Goal: Book appointment/travel/reservation

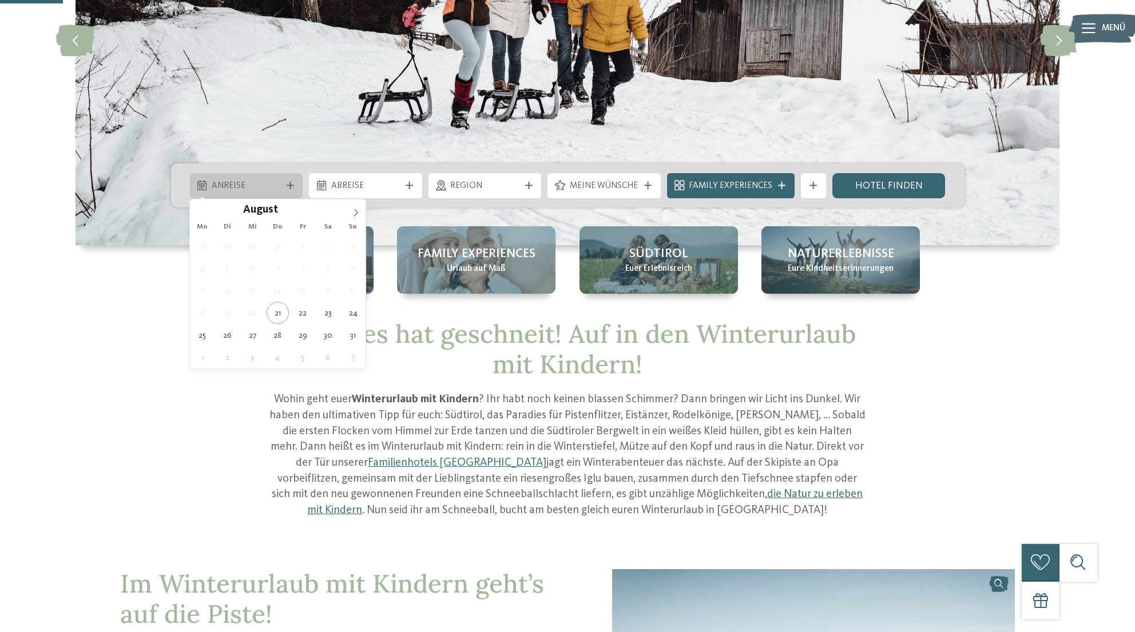
click at [285, 182] on div at bounding box center [290, 185] width 13 height 7
click at [349, 208] on span at bounding box center [355, 209] width 19 height 19
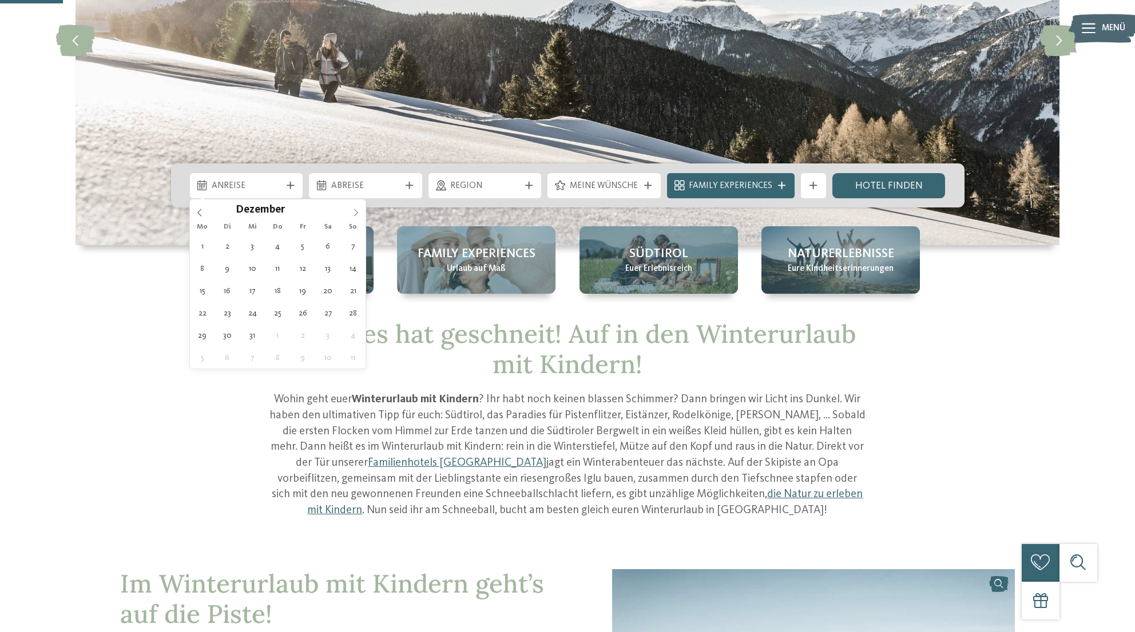
type input "****"
click at [349, 208] on span at bounding box center [355, 209] width 19 height 19
type div "[DATE]"
type input "****"
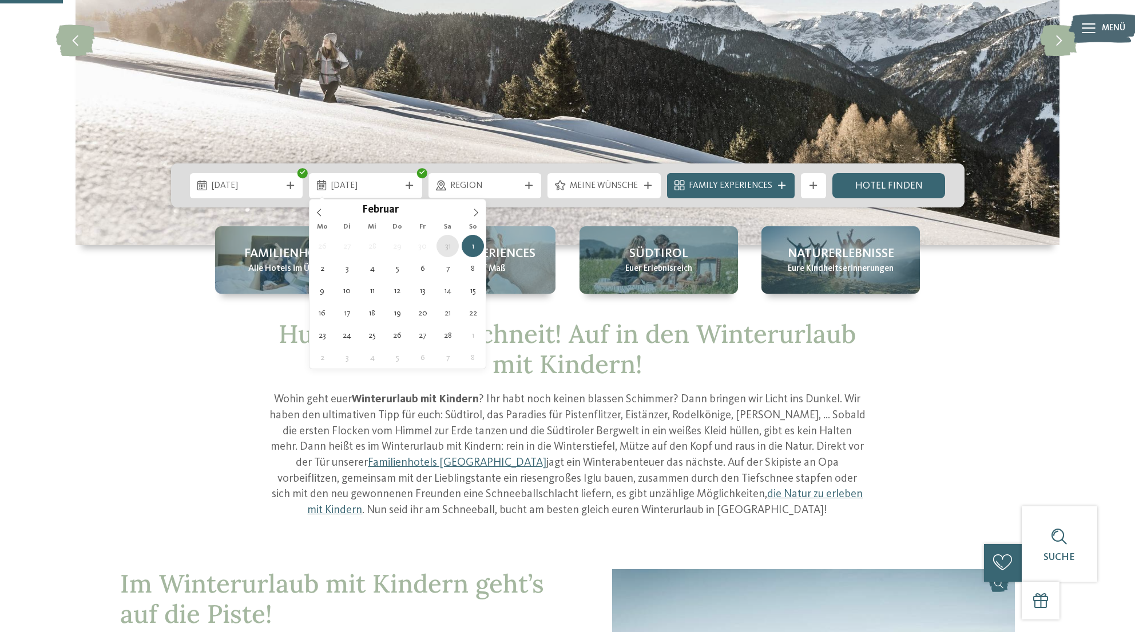
type div "[DATE]"
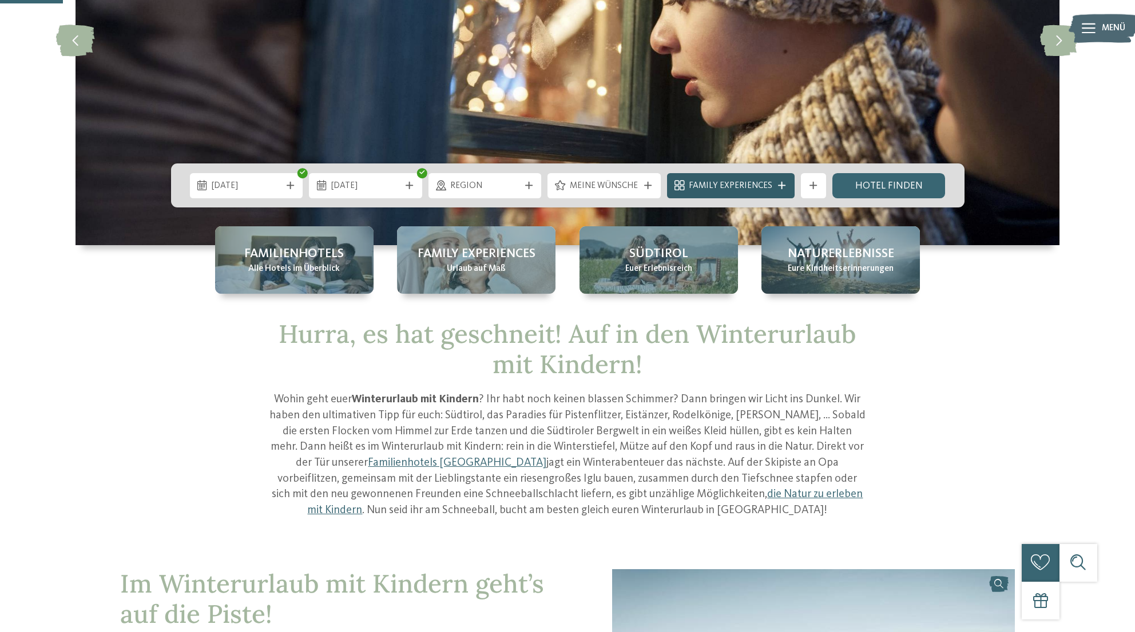
click at [778, 186] on icon at bounding box center [781, 185] width 7 height 7
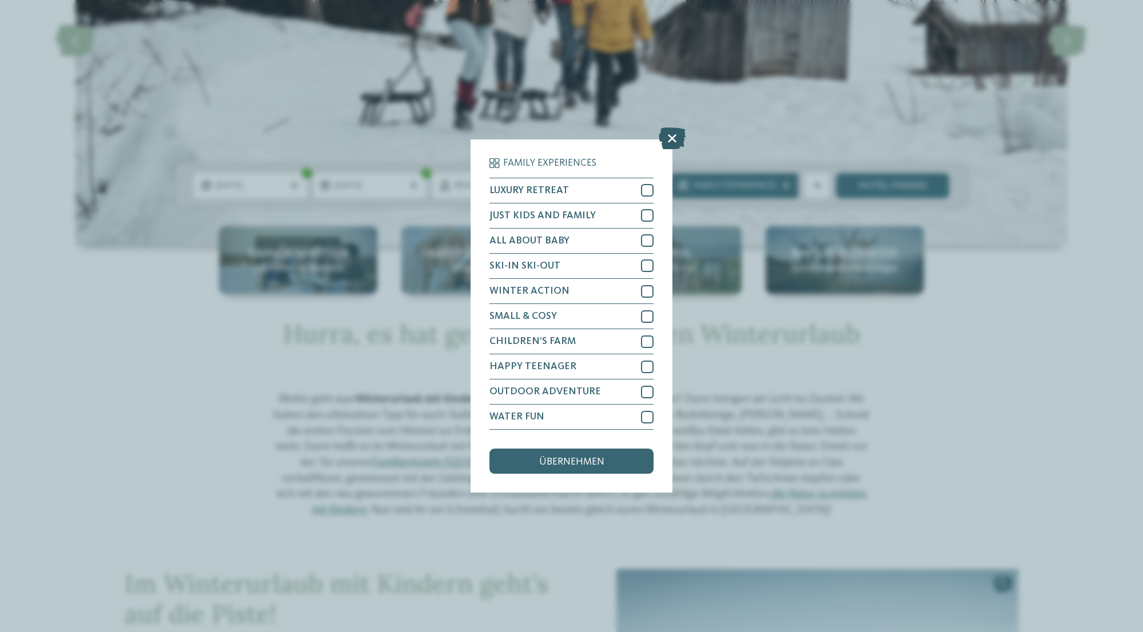
click at [670, 141] on icon at bounding box center [672, 139] width 27 height 22
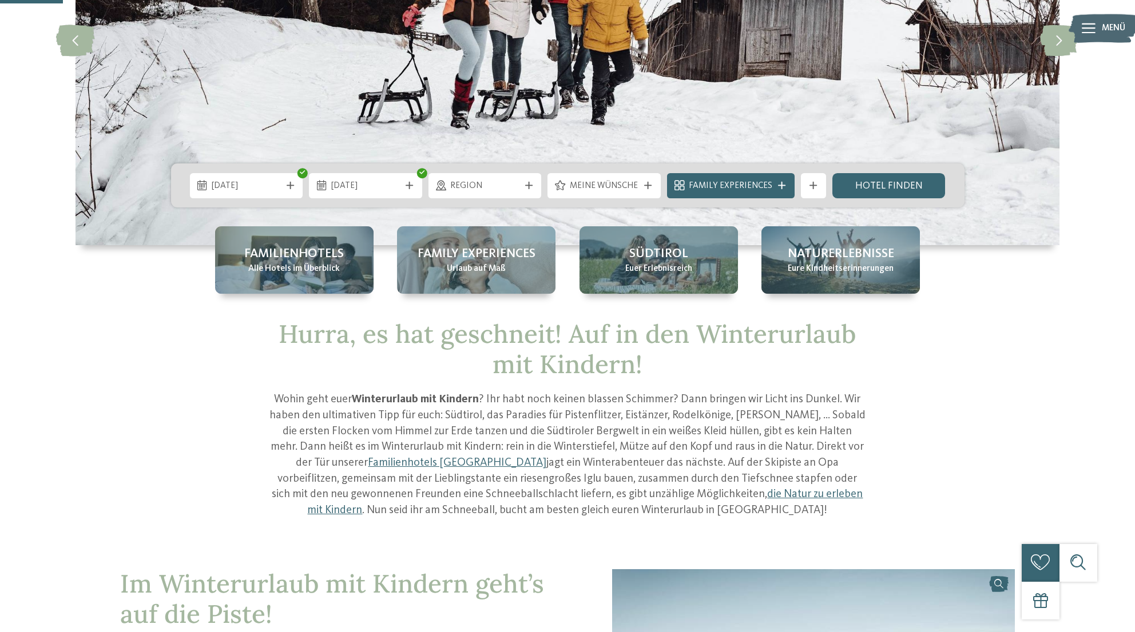
click at [507, 184] on span "Region" at bounding box center [484, 186] width 69 height 13
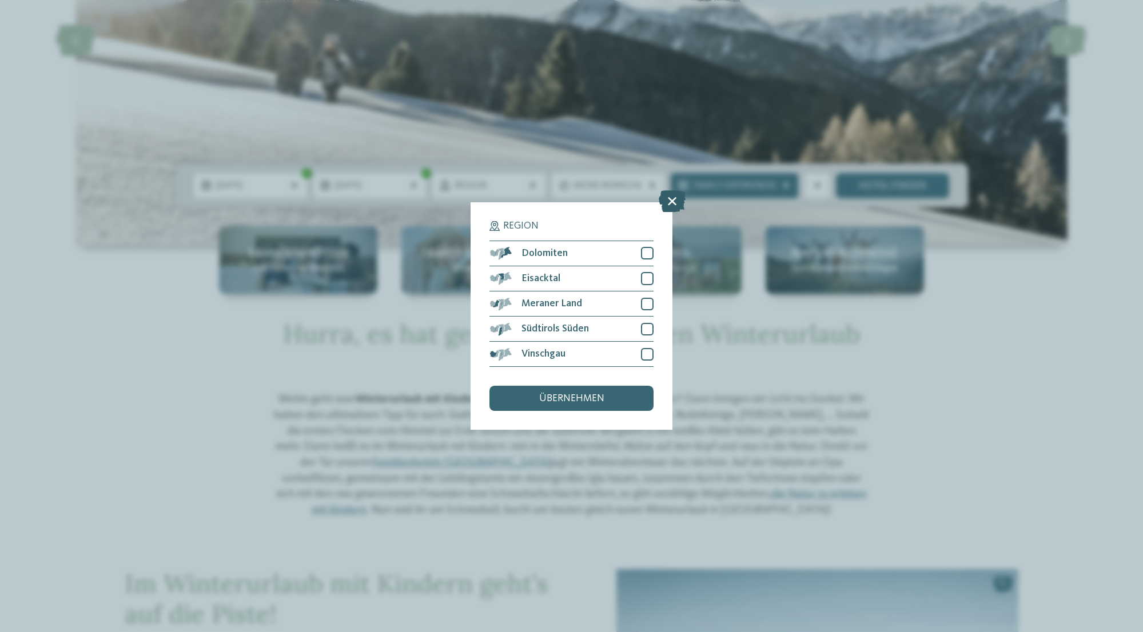
click at [670, 203] on icon at bounding box center [672, 201] width 27 height 22
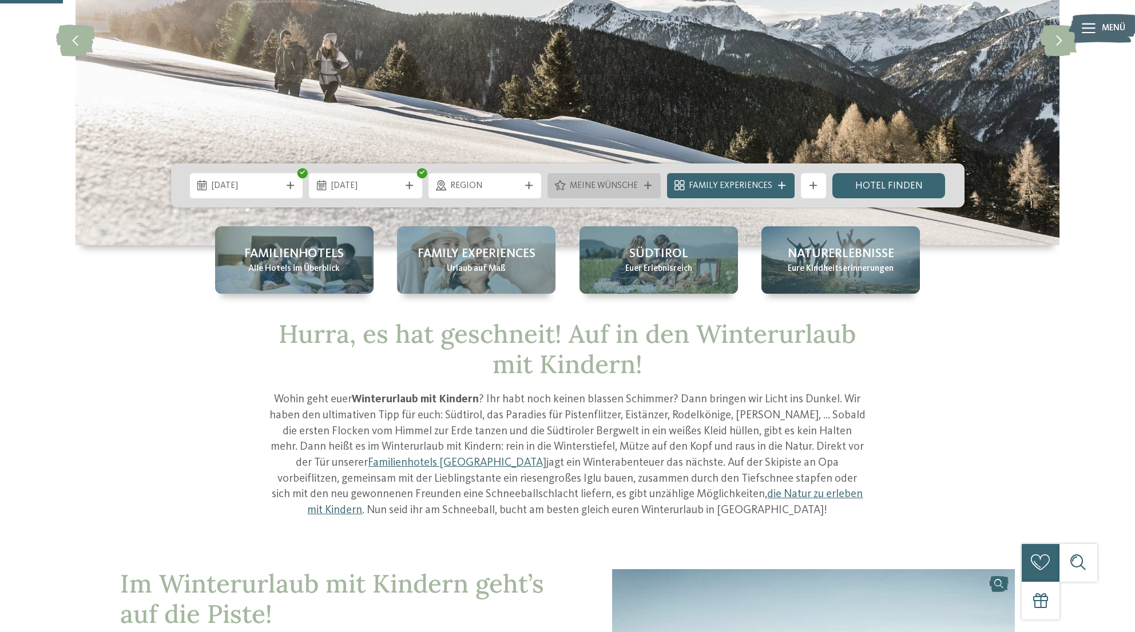
click at [639, 193] on div "Meine Wünsche" at bounding box center [603, 185] width 113 height 25
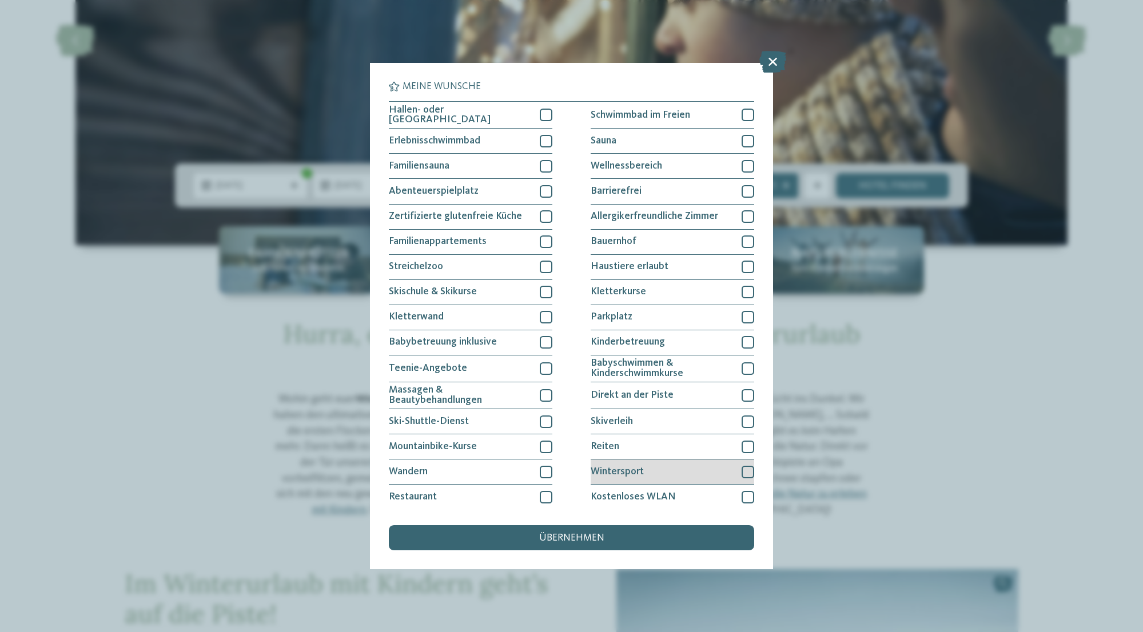
click at [742, 469] on div at bounding box center [748, 472] width 13 height 13
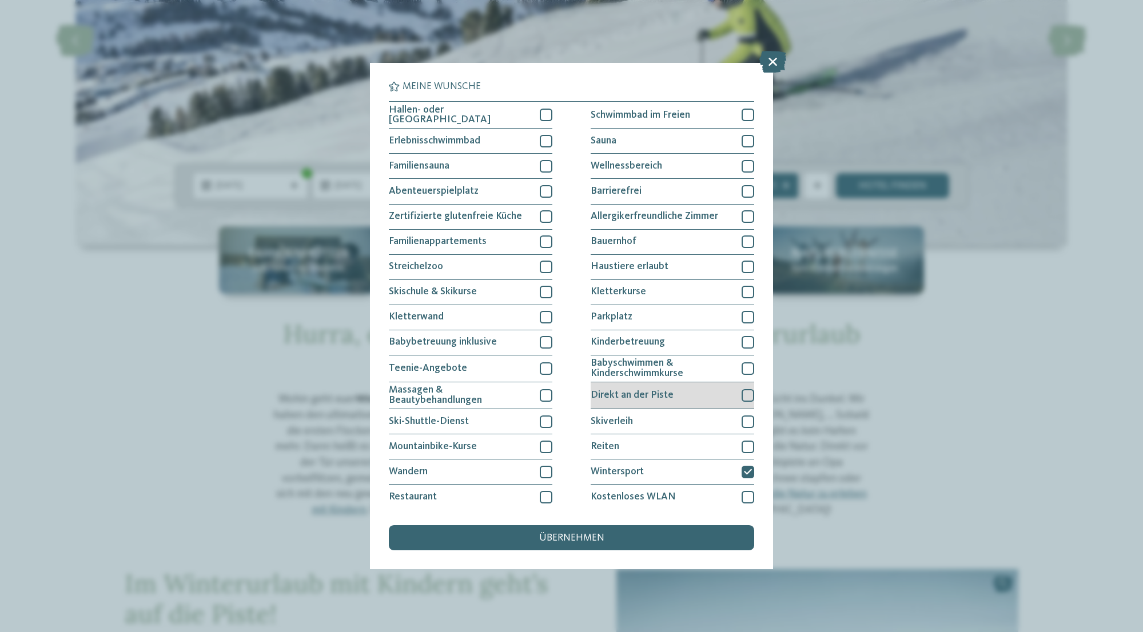
click at [742, 396] on div at bounding box center [748, 395] width 13 height 13
click at [583, 532] on div "übernehmen" at bounding box center [571, 538] width 365 height 25
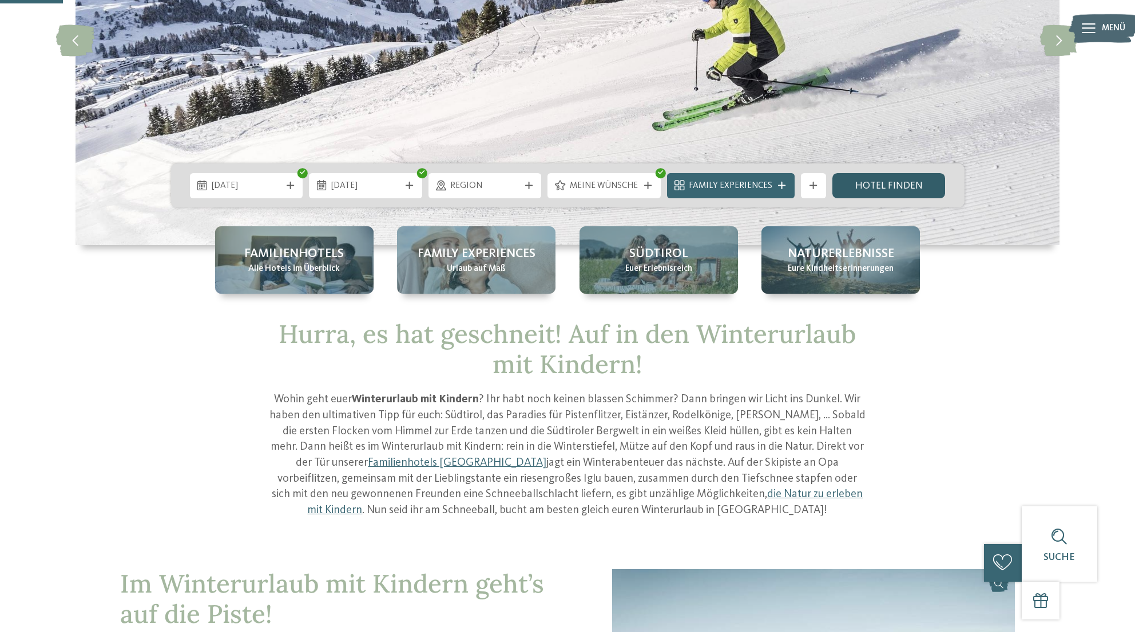
click at [855, 188] on link "Hotel finden" at bounding box center [888, 185] width 113 height 25
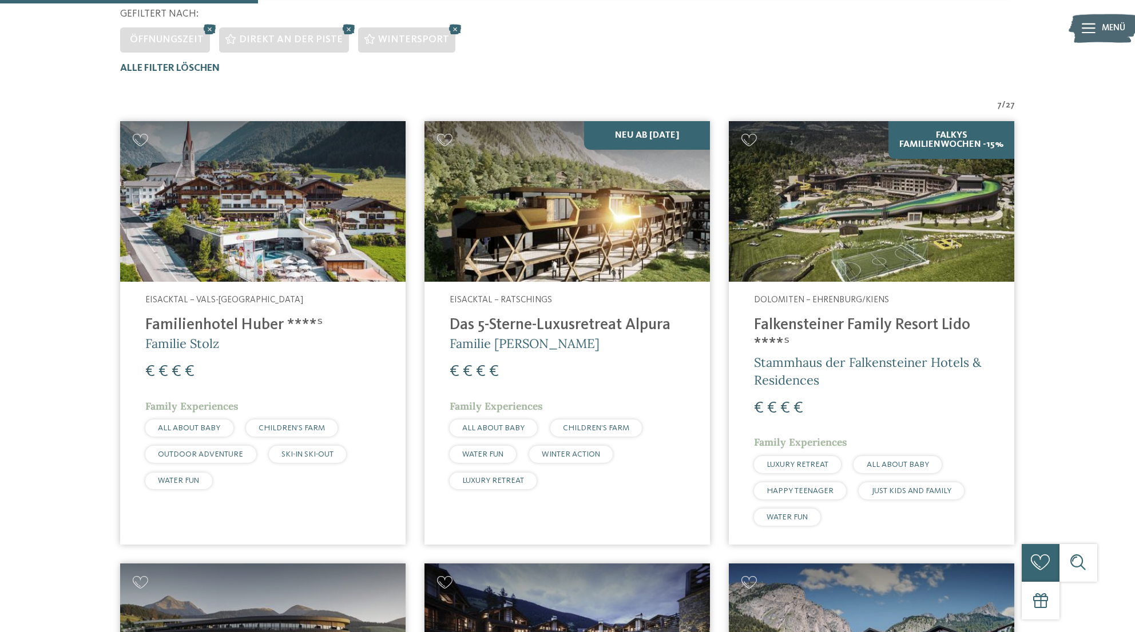
scroll to position [305, 0]
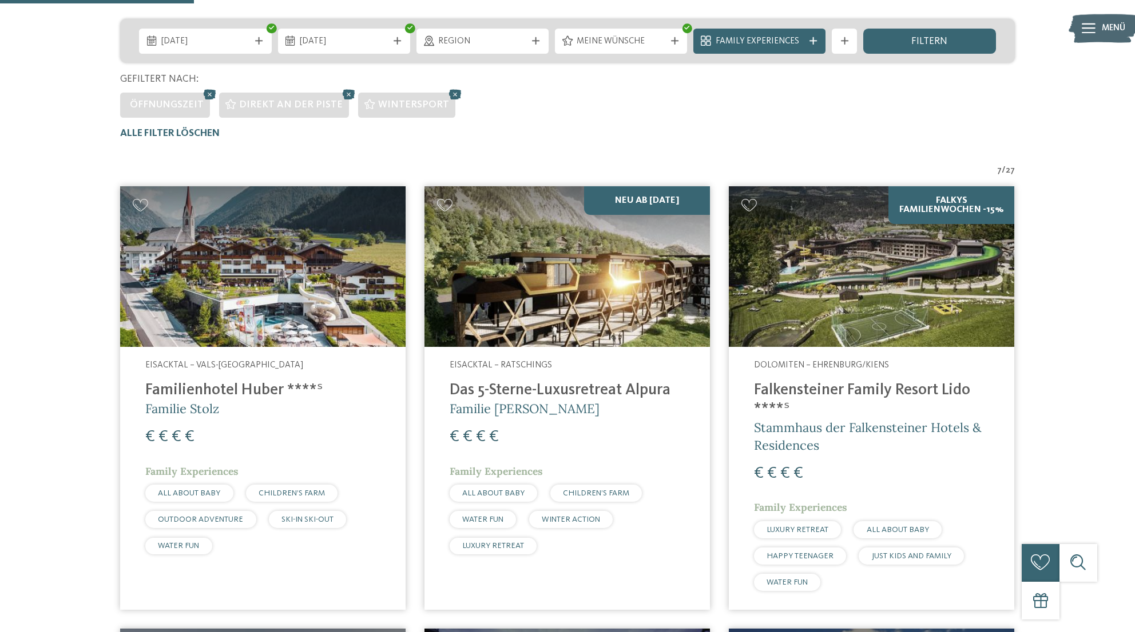
click at [883, 300] on img at bounding box center [871, 266] width 285 height 161
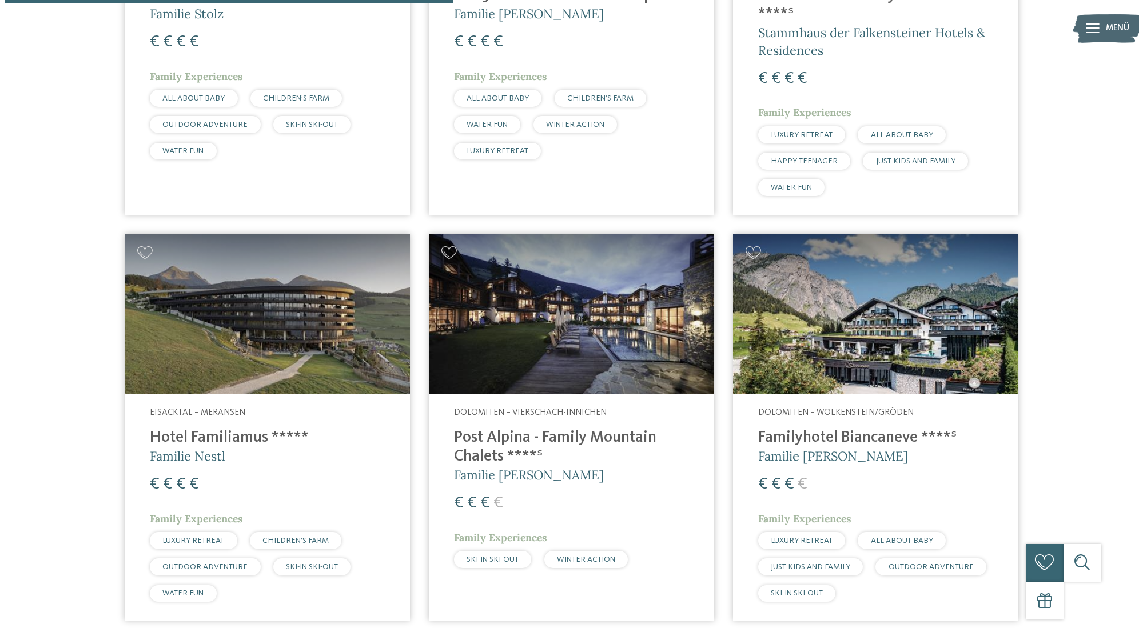
scroll to position [705, 0]
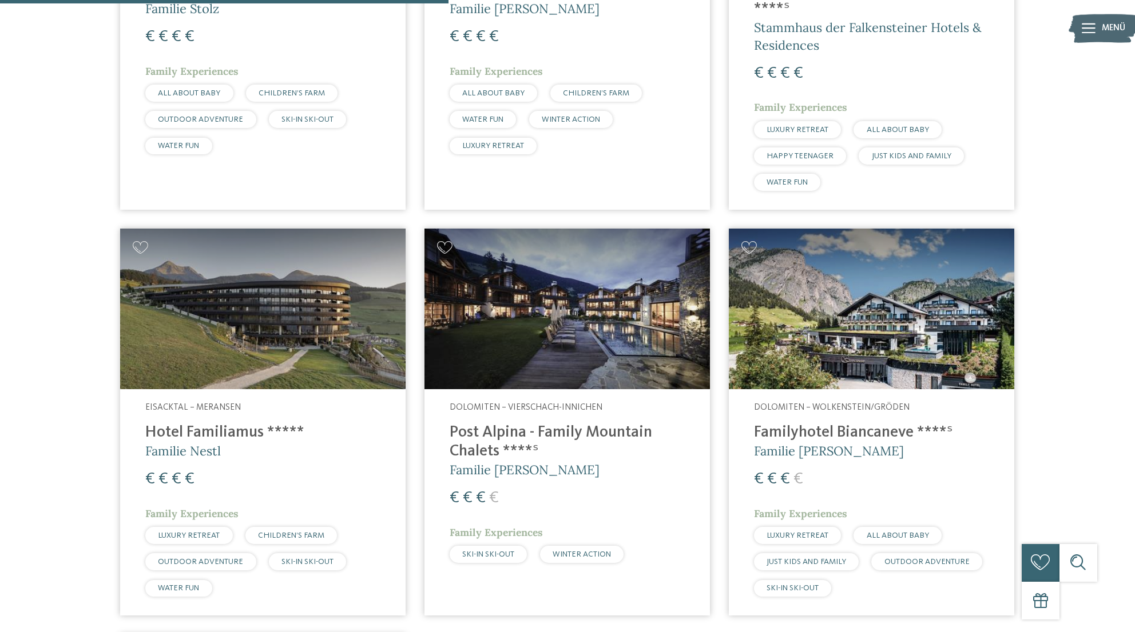
click at [522, 309] on img at bounding box center [566, 309] width 285 height 161
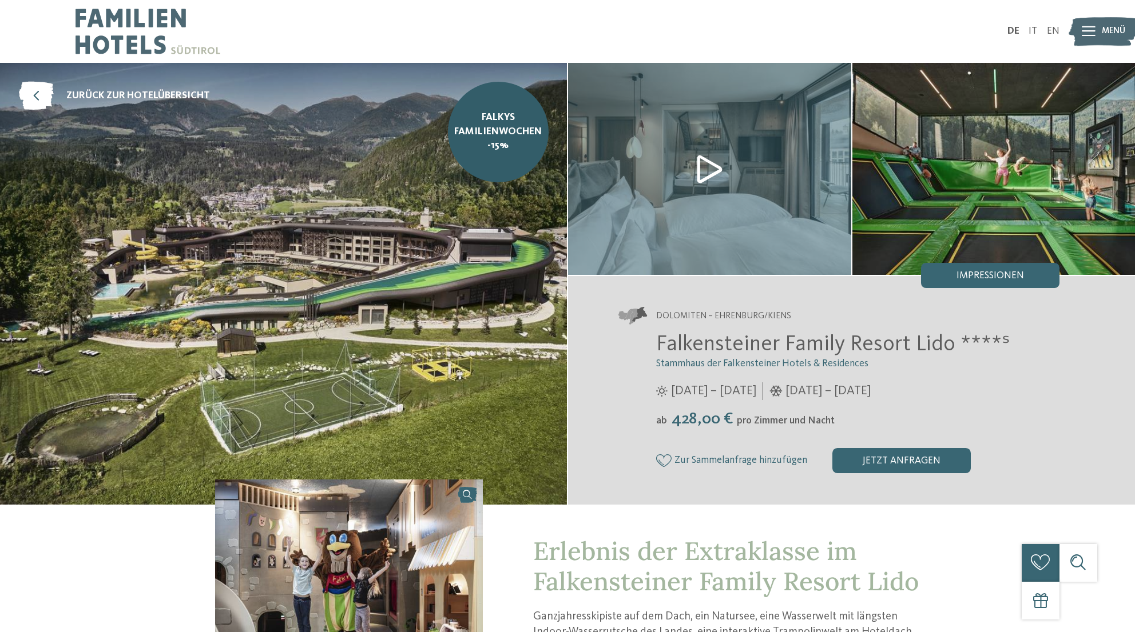
click at [1041, 368] on h3 "Stammhaus der Falkensteiner Hotels & Residences" at bounding box center [857, 364] width 403 height 12
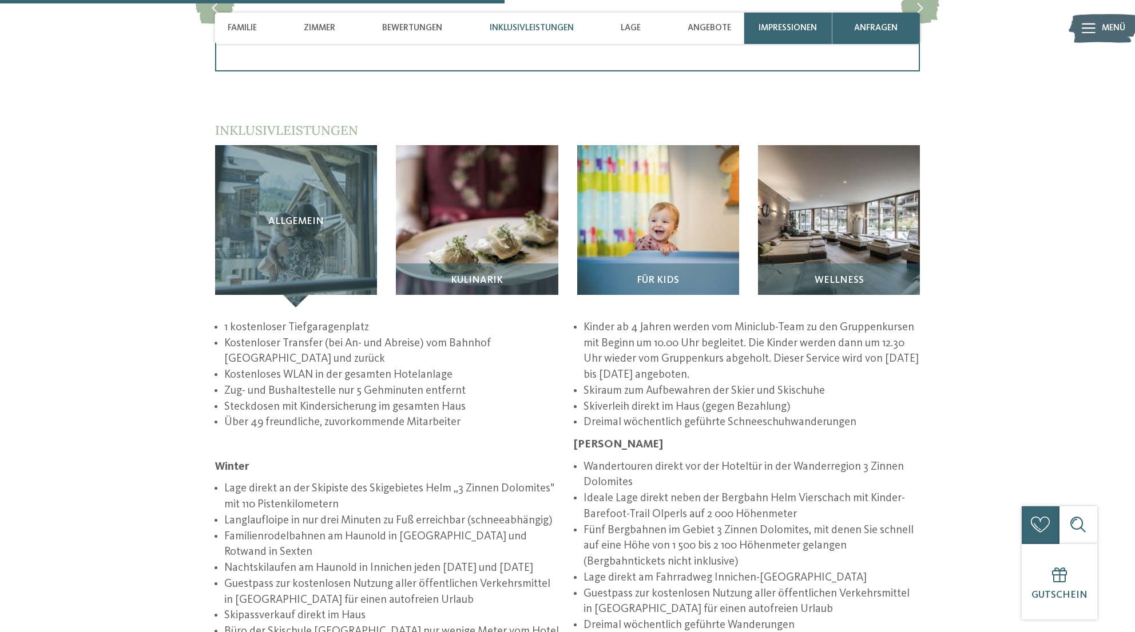
scroll to position [1944, 0]
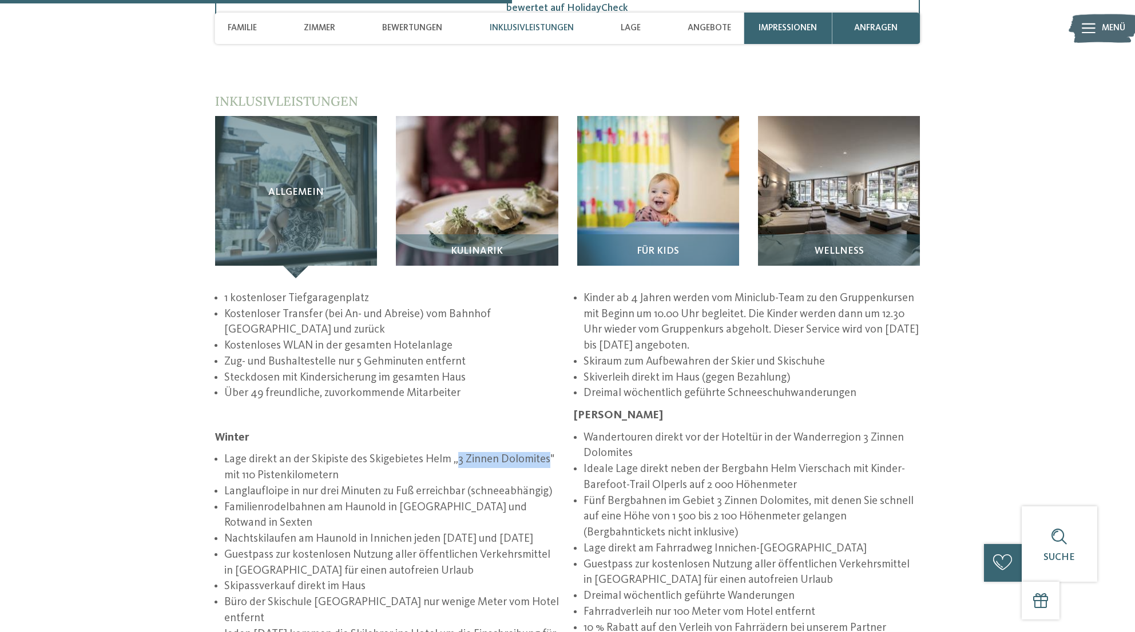
drag, startPoint x: 546, startPoint y: 384, endPoint x: 456, endPoint y: 387, distance: 90.4
click at [456, 452] on li "Lage direkt an der Skipiste des Skigebietes Helm „3 Zinnen Dolomites" mit 110 P…" at bounding box center [392, 467] width 337 height 31
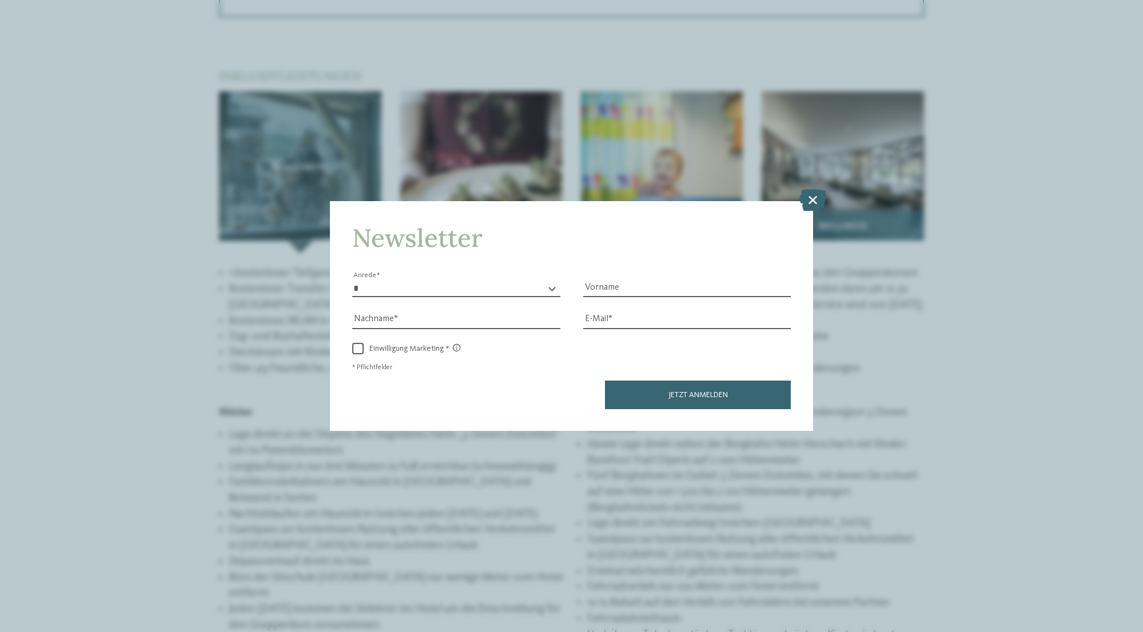
click at [811, 201] on icon at bounding box center [812, 200] width 27 height 22
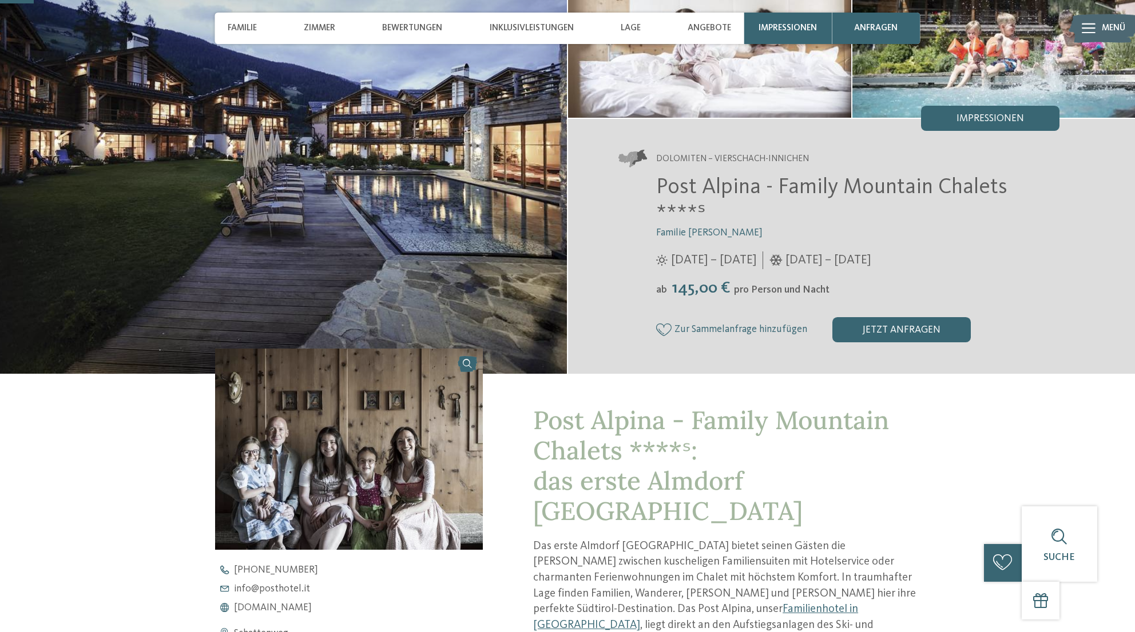
scroll to position [0, 0]
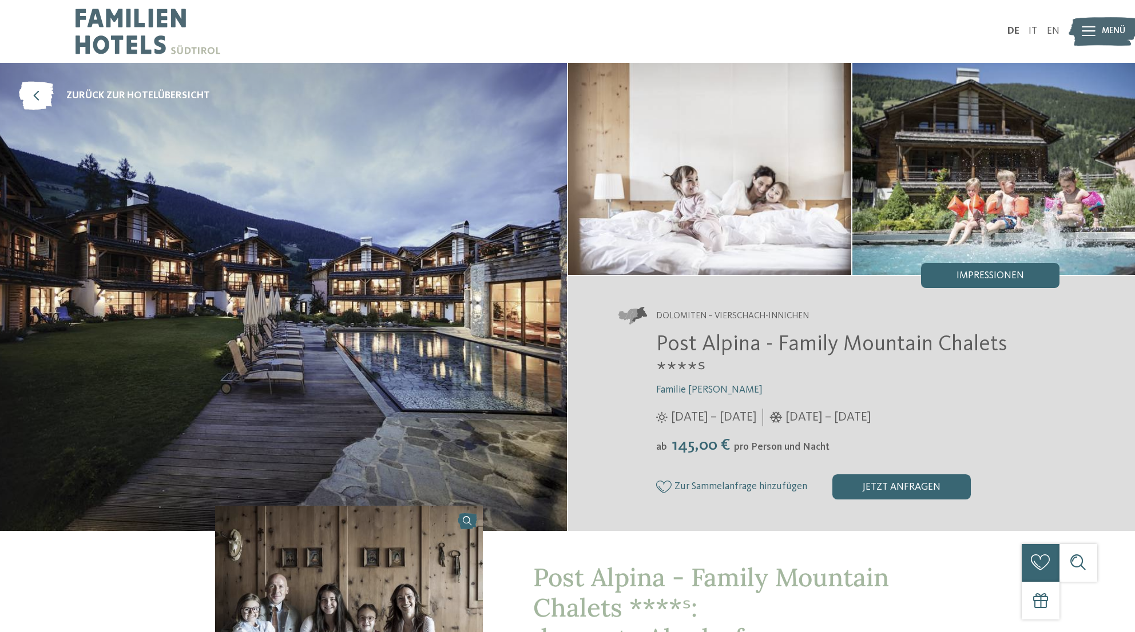
drag, startPoint x: 869, startPoint y: 389, endPoint x: 869, endPoint y: 382, distance: 7.4
click at [869, 409] on span "05.12.2025 – 06.04.2026" at bounding box center [827, 418] width 85 height 18
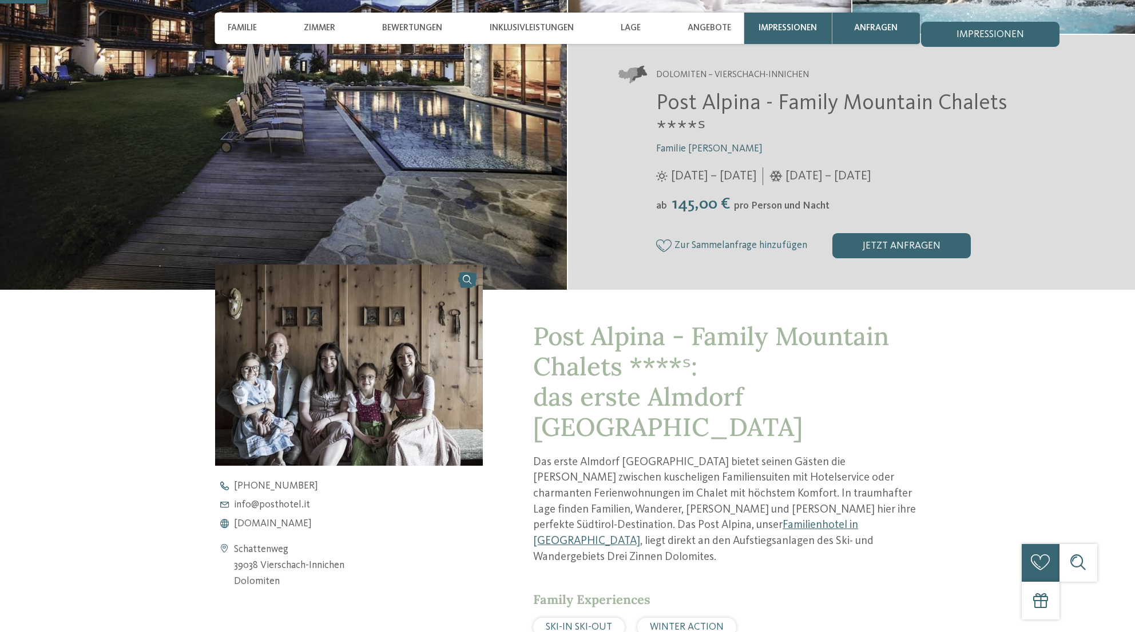
scroll to position [343, 0]
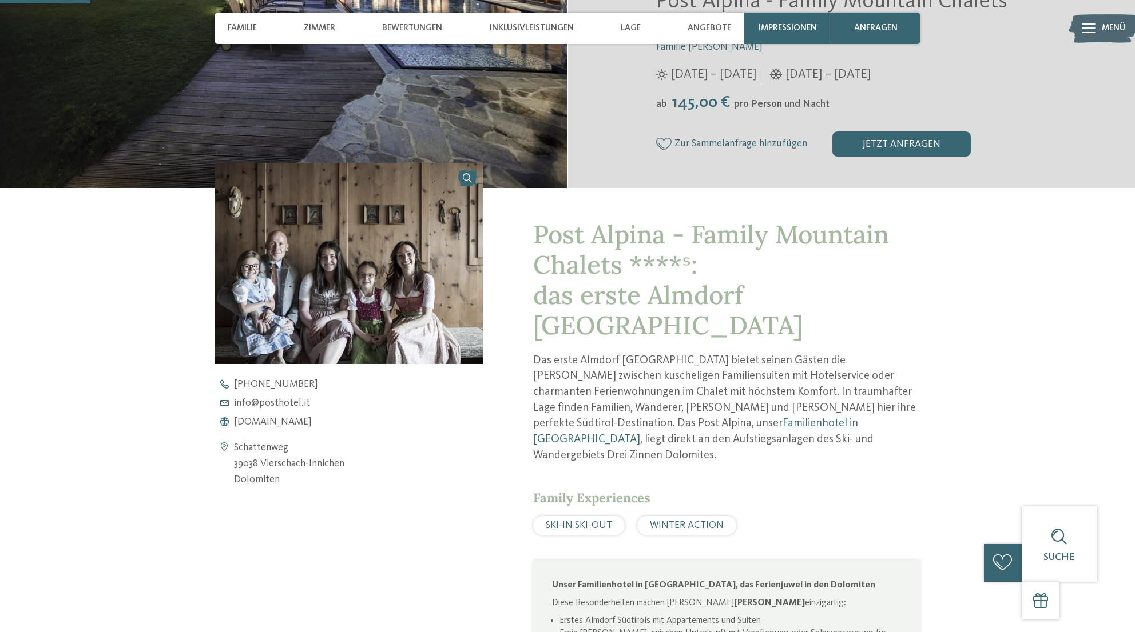
click at [695, 521] on span "WINTER ACTION" at bounding box center [687, 526] width 74 height 10
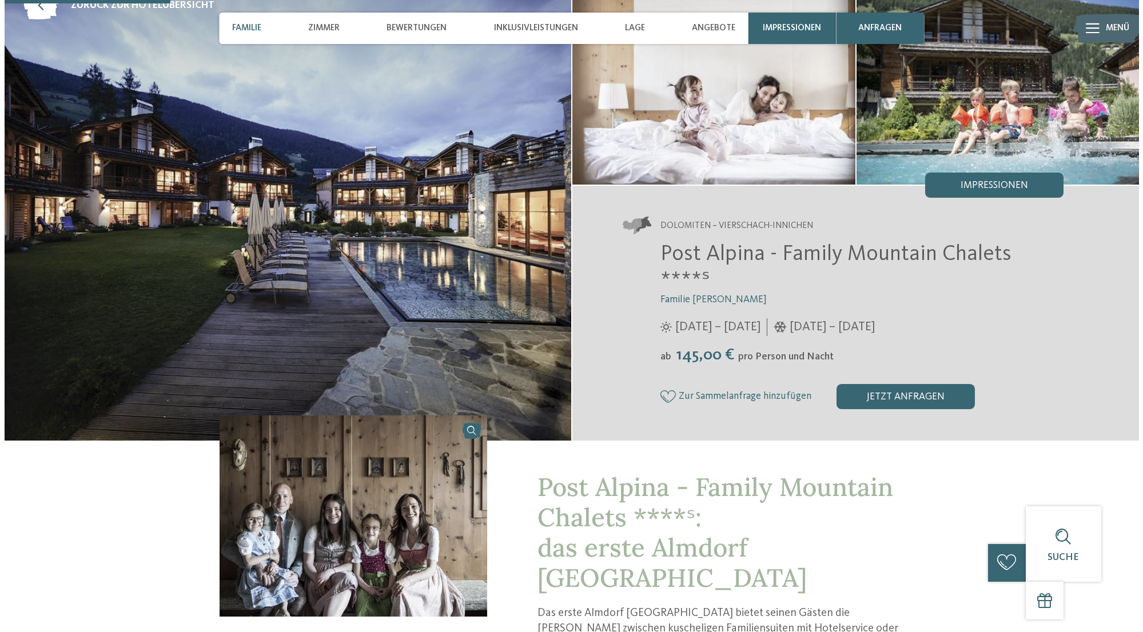
scroll to position [0, 0]
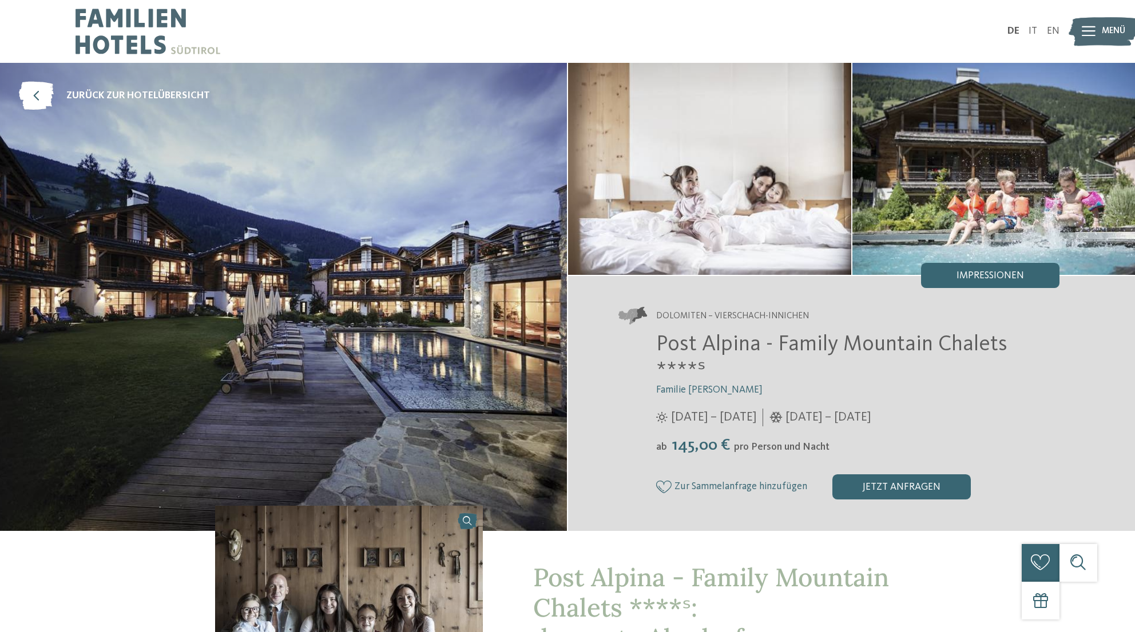
click at [1099, 26] on img at bounding box center [1102, 31] width 69 height 35
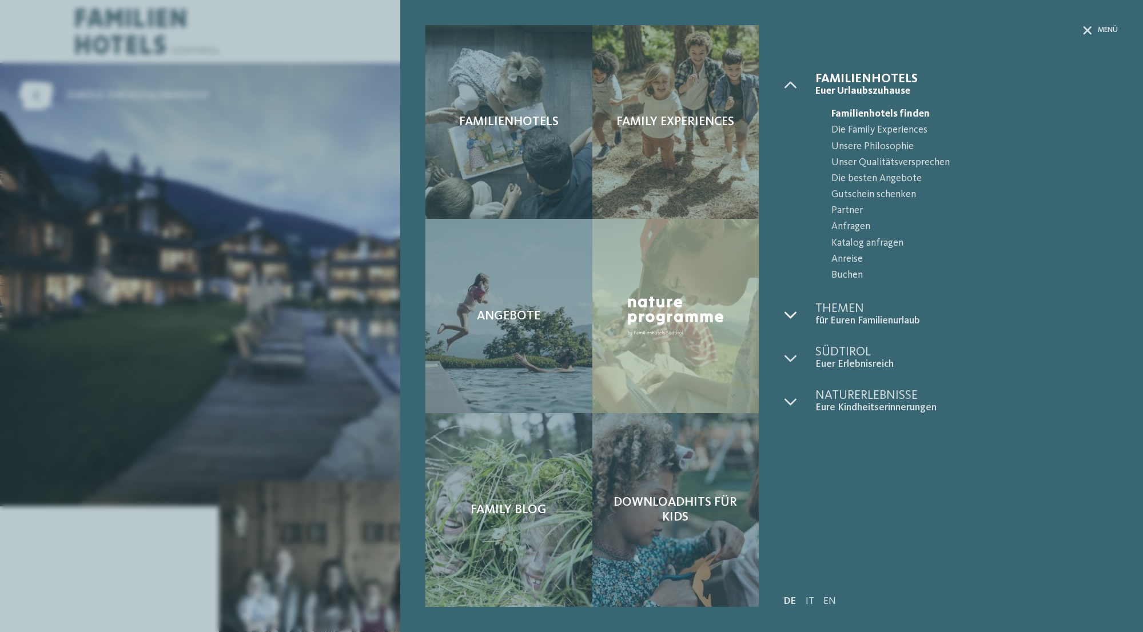
click at [791, 315] on icon at bounding box center [790, 315] width 13 height 13
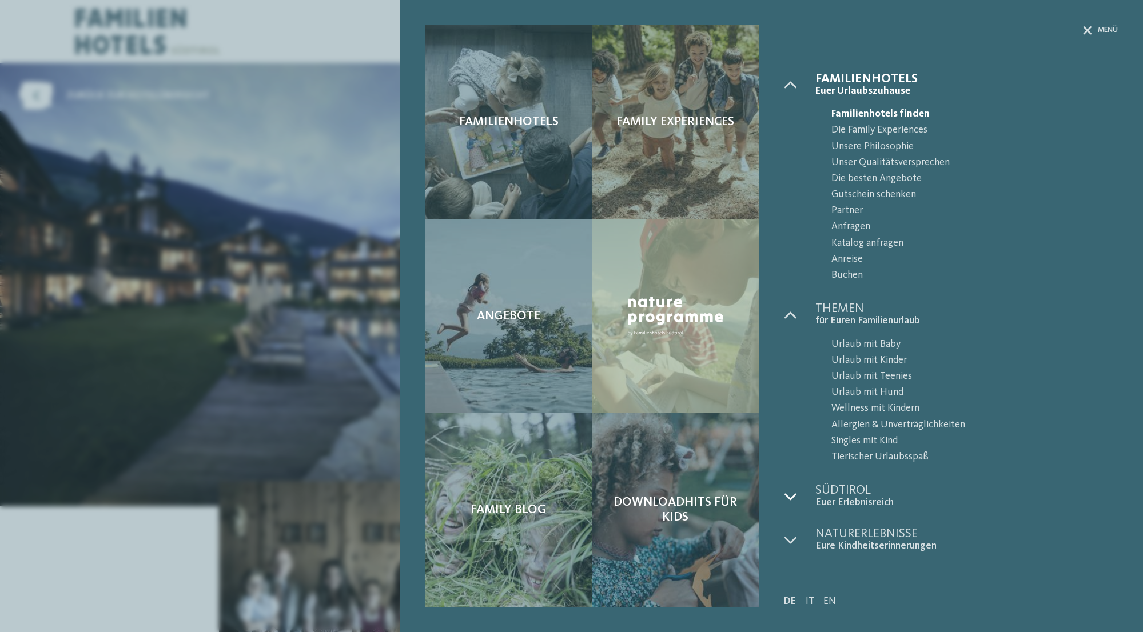
click at [796, 496] on icon at bounding box center [790, 497] width 13 height 13
